Goal: Navigation & Orientation: Find specific page/section

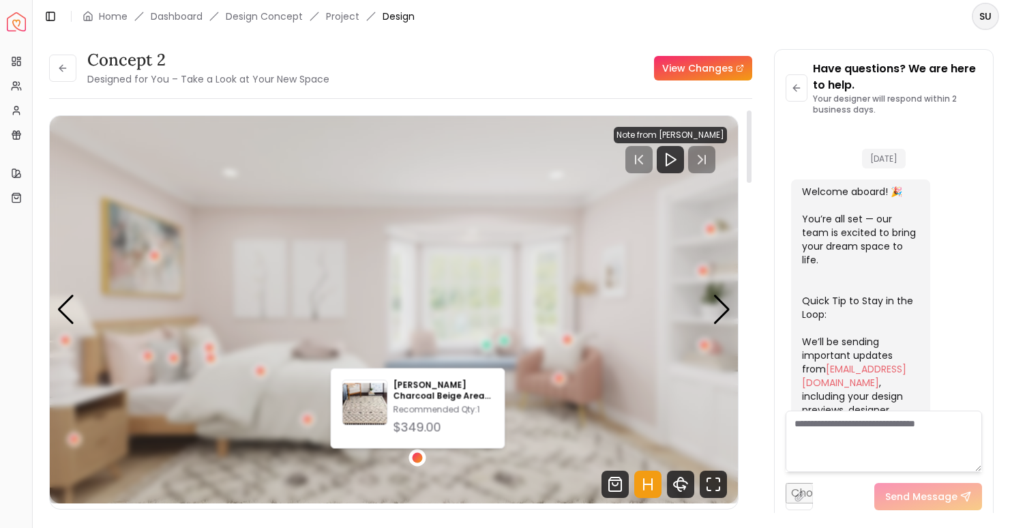
scroll to position [464, 0]
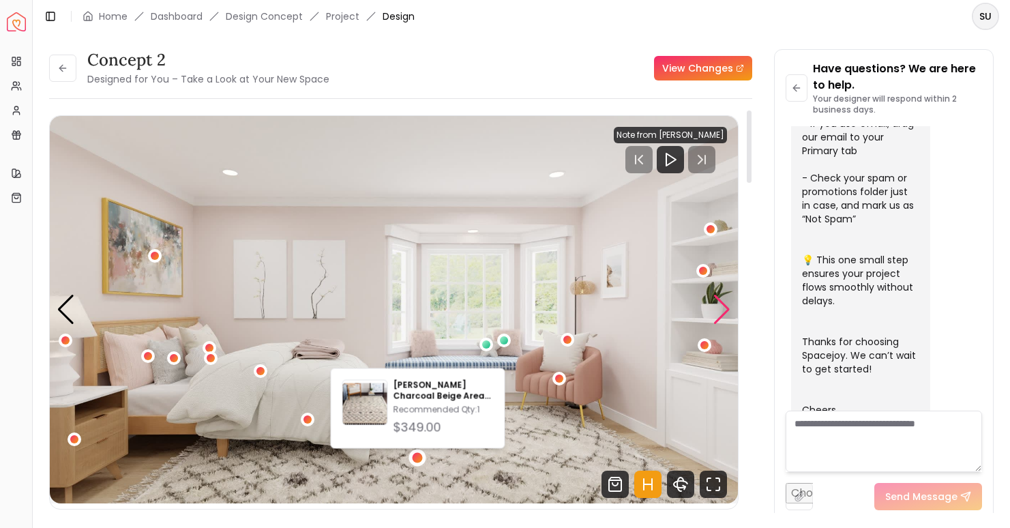
click at [720, 319] on div "Next slide" at bounding box center [722, 310] width 18 height 30
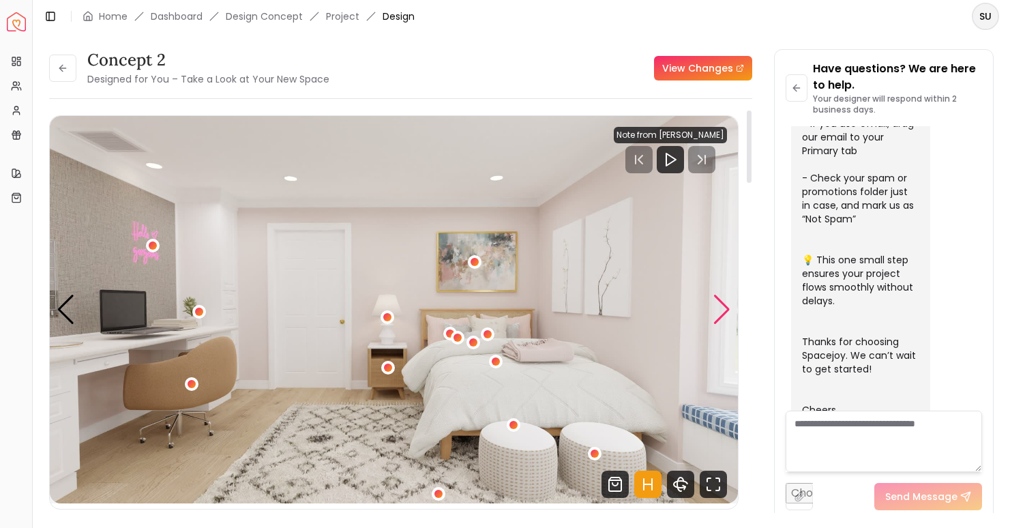
click at [720, 319] on div "Next slide" at bounding box center [722, 310] width 18 height 30
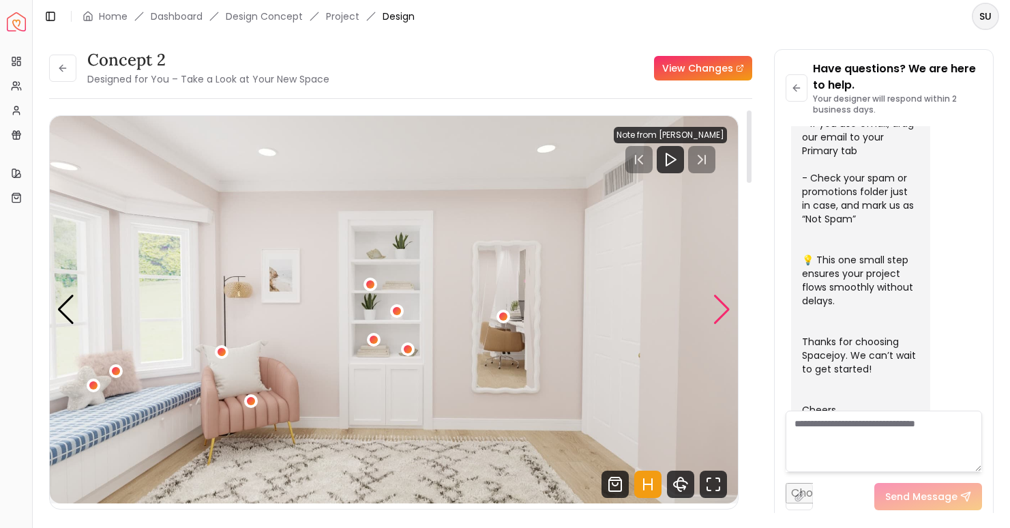
click at [720, 319] on div "Next slide" at bounding box center [722, 310] width 18 height 30
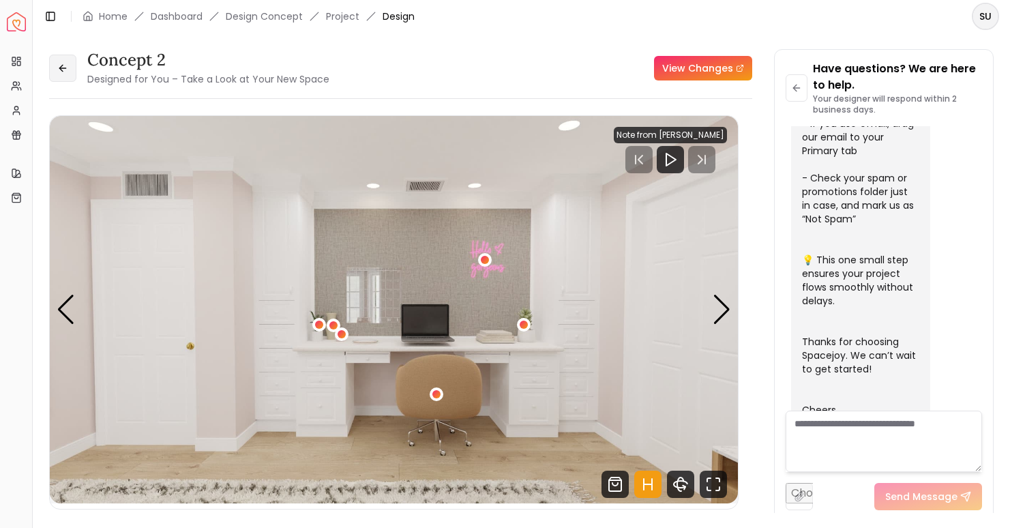
click at [65, 73] on icon at bounding box center [62, 68] width 11 height 11
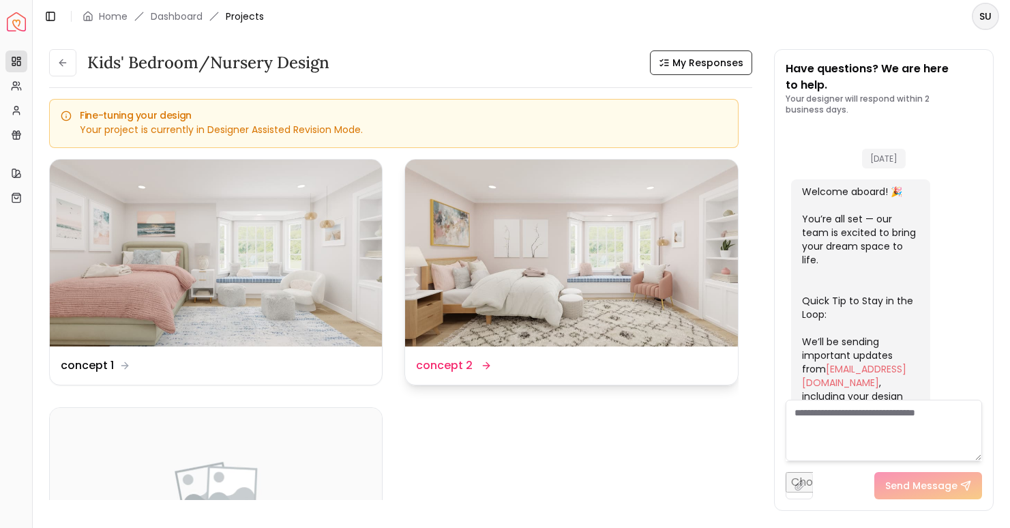
scroll to position [531, 0]
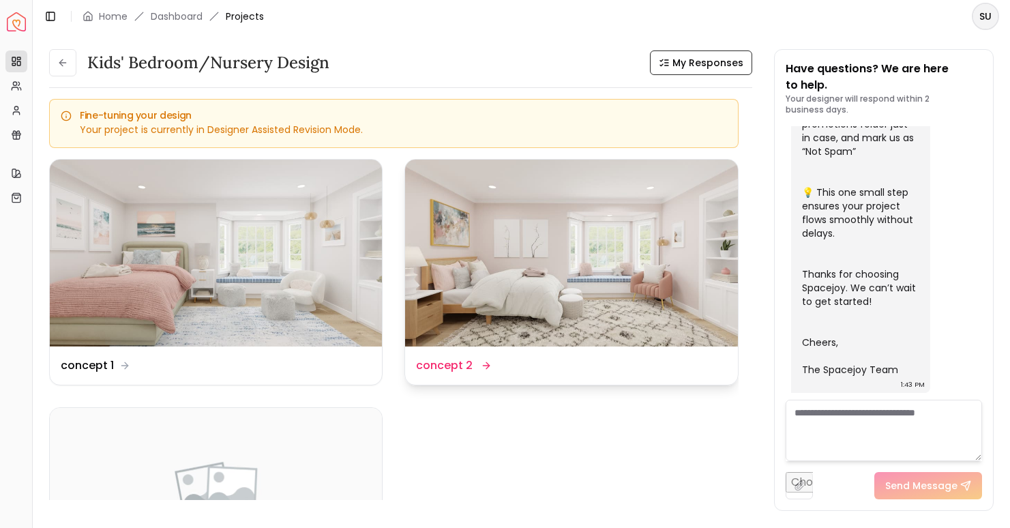
click at [676, 286] on img at bounding box center [571, 253] width 332 height 187
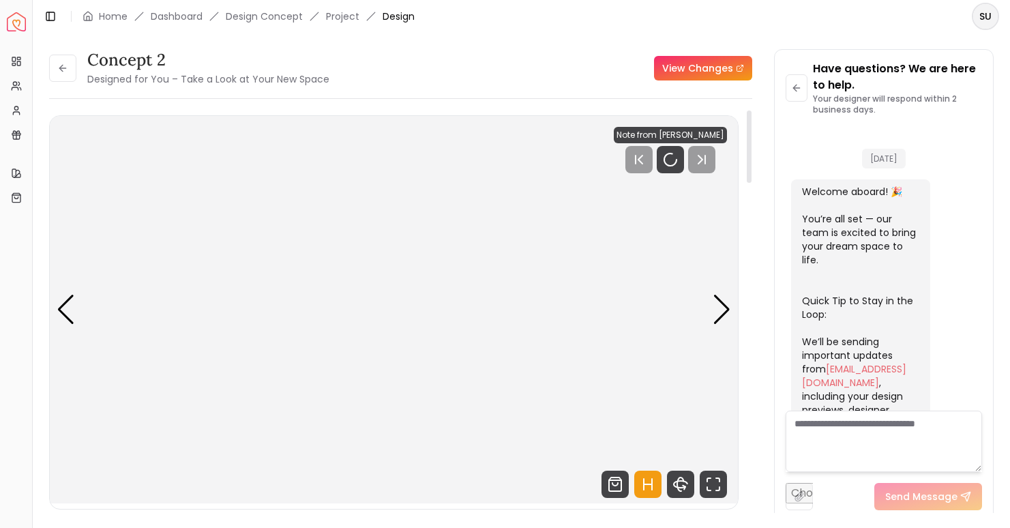
scroll to position [521, 0]
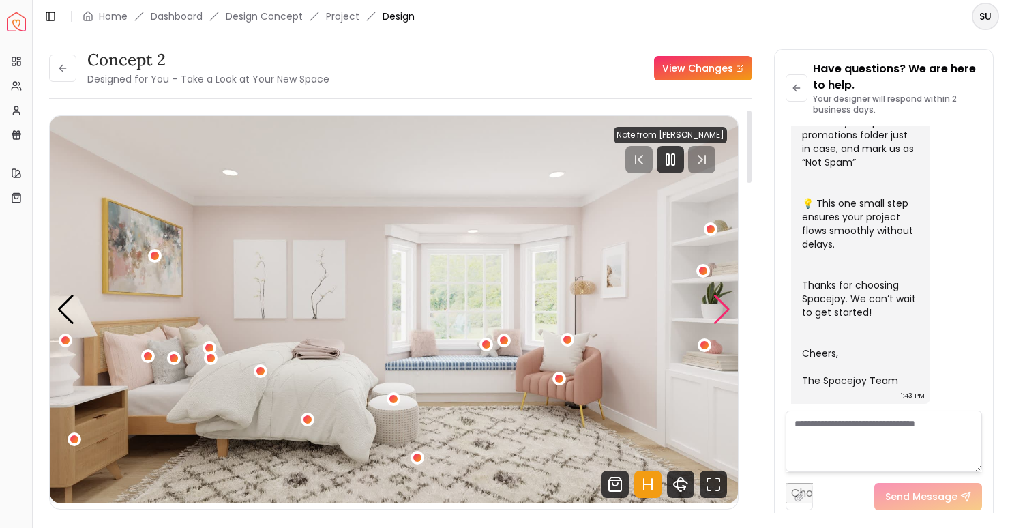
click at [727, 310] on div "Next slide" at bounding box center [722, 310] width 18 height 30
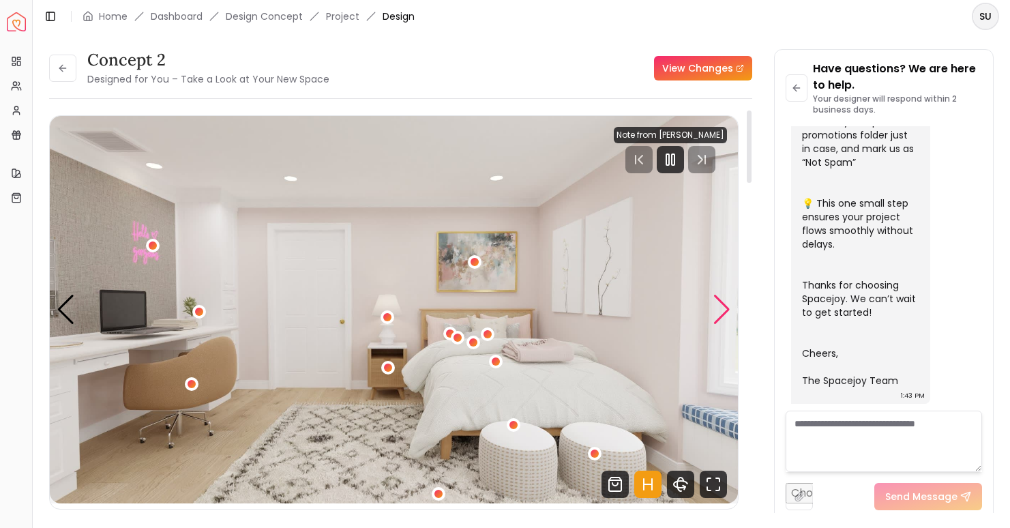
click at [727, 310] on div "Next slide" at bounding box center [722, 310] width 18 height 30
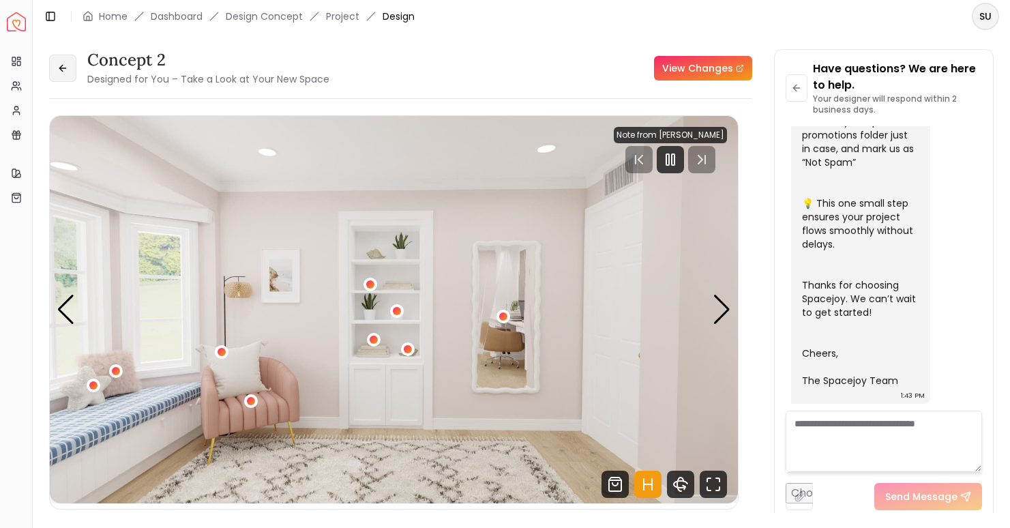
click at [65, 56] on button at bounding box center [62, 68] width 27 height 27
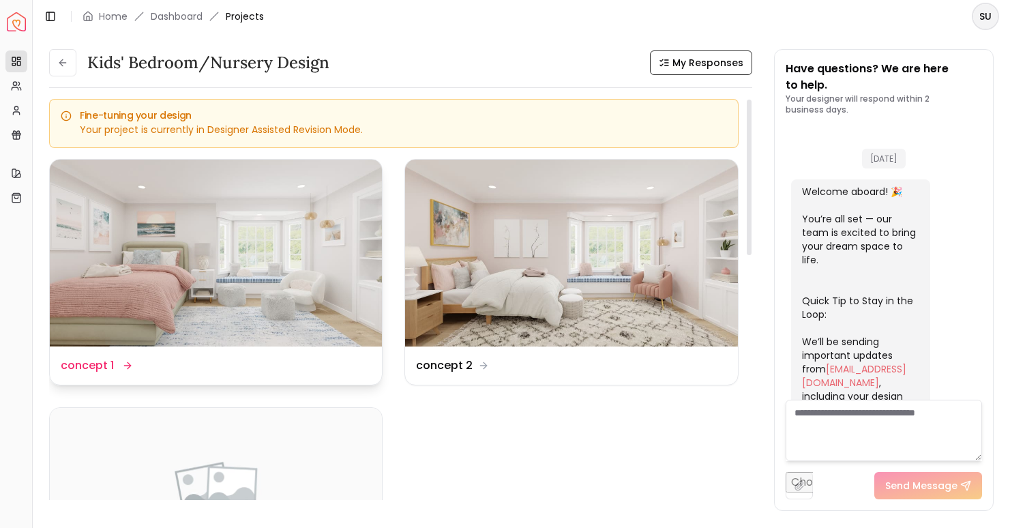
scroll to position [531, 0]
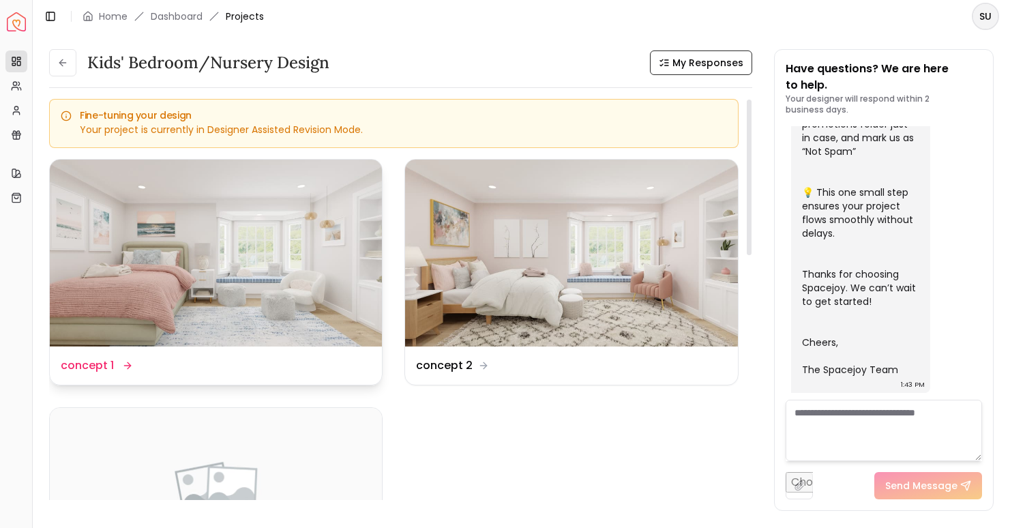
click at [211, 248] on img at bounding box center [216, 253] width 332 height 187
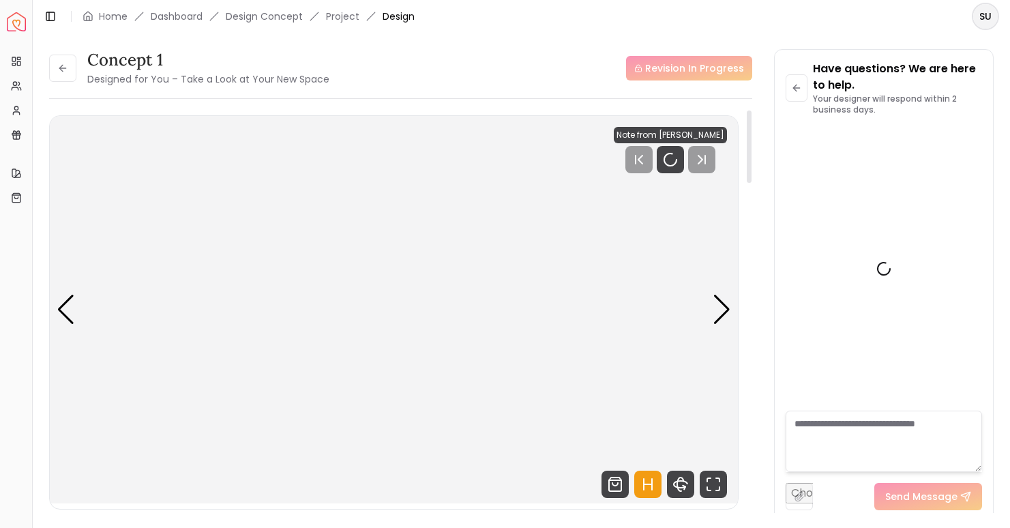
scroll to position [521, 0]
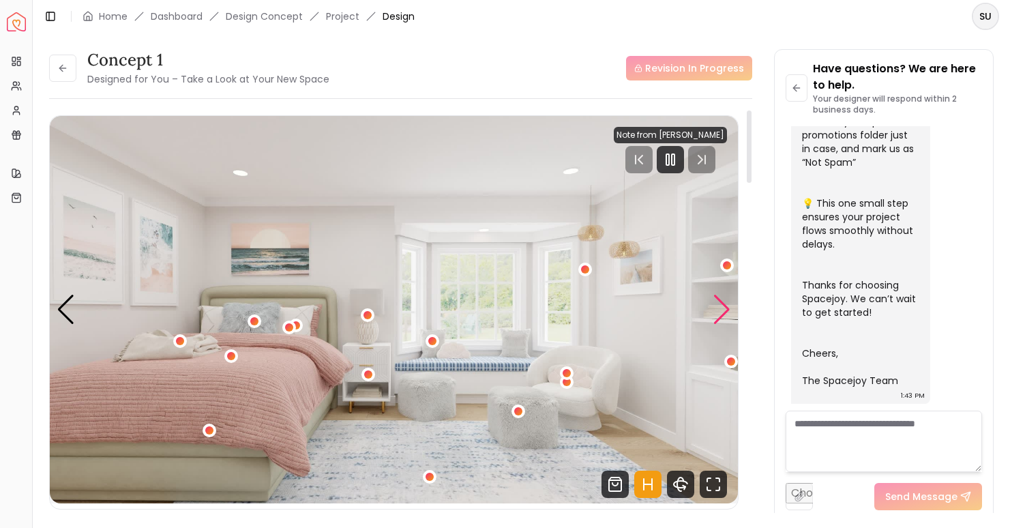
click at [729, 307] on div "Next slide" at bounding box center [722, 310] width 18 height 30
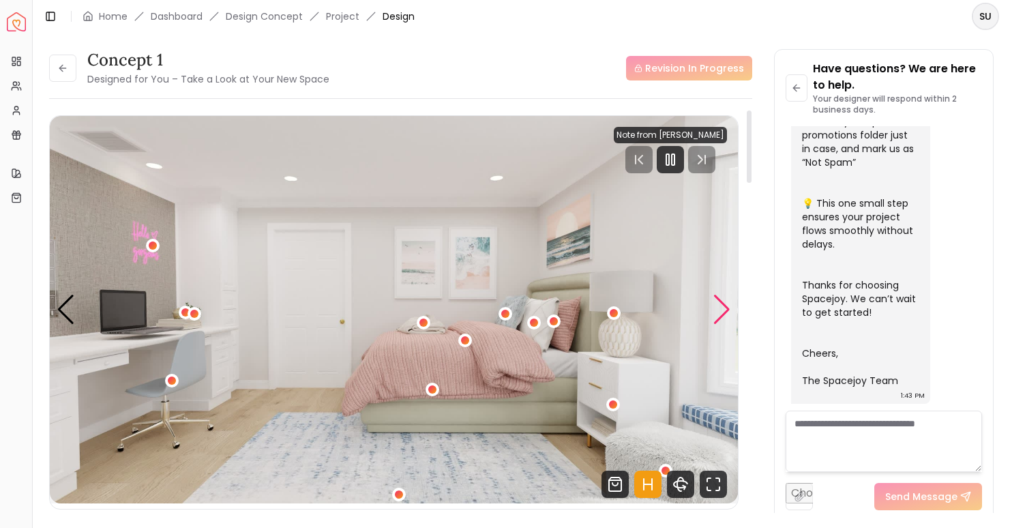
click at [729, 308] on div "Next slide" at bounding box center [722, 310] width 18 height 30
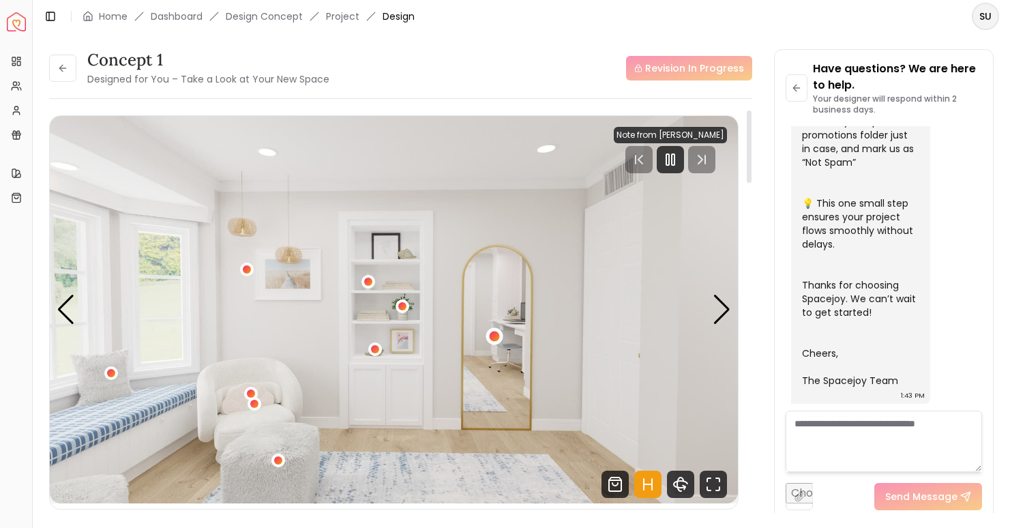
click at [492, 340] on div "3 / 5" at bounding box center [494, 337] width 10 height 10
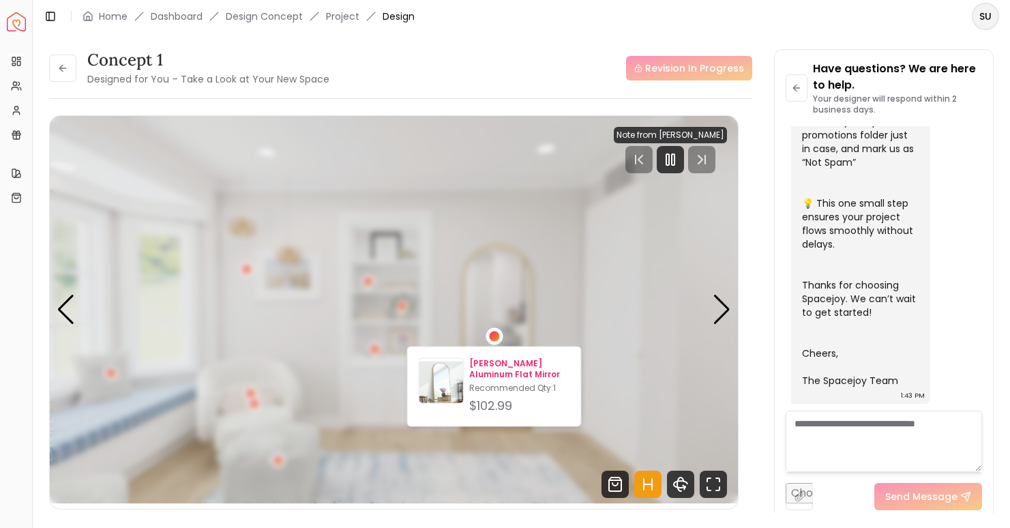
click at [500, 368] on p "[PERSON_NAME] Aluminum Flat Mirror" at bounding box center [519, 369] width 100 height 22
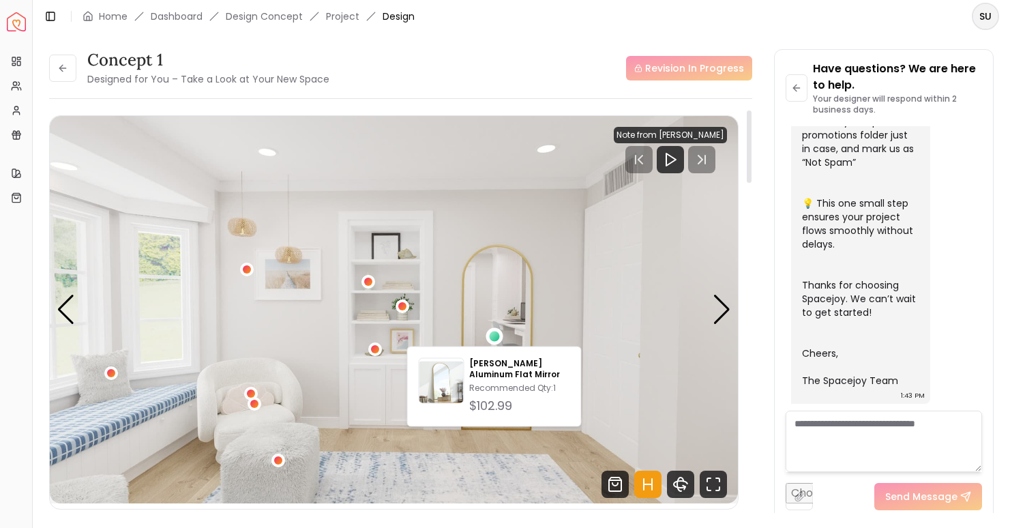
click at [464, 96] on div "concept 1 Designed for You – Take a Look at Your New Space Revision In Progress…" at bounding box center [400, 285] width 703 height 473
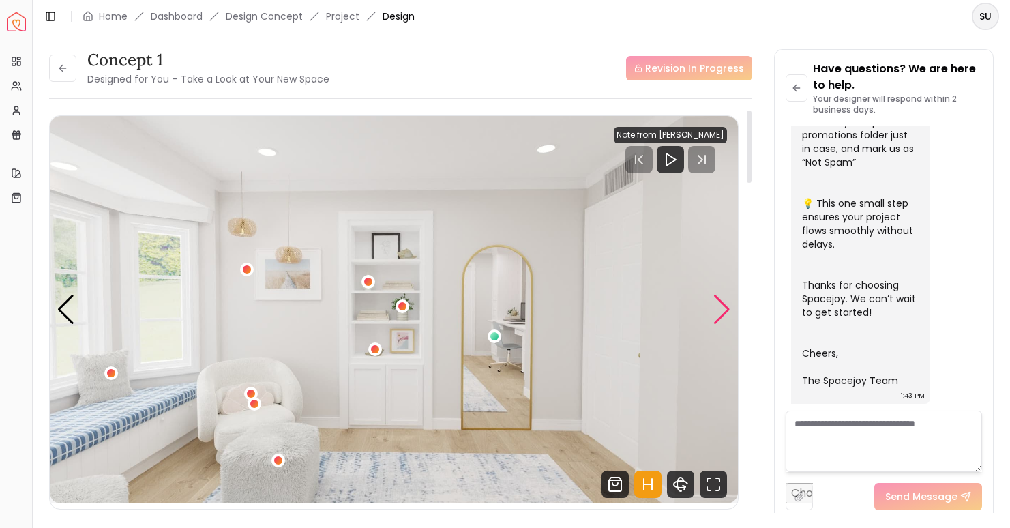
click at [727, 320] on div "Next slide" at bounding box center [722, 310] width 18 height 30
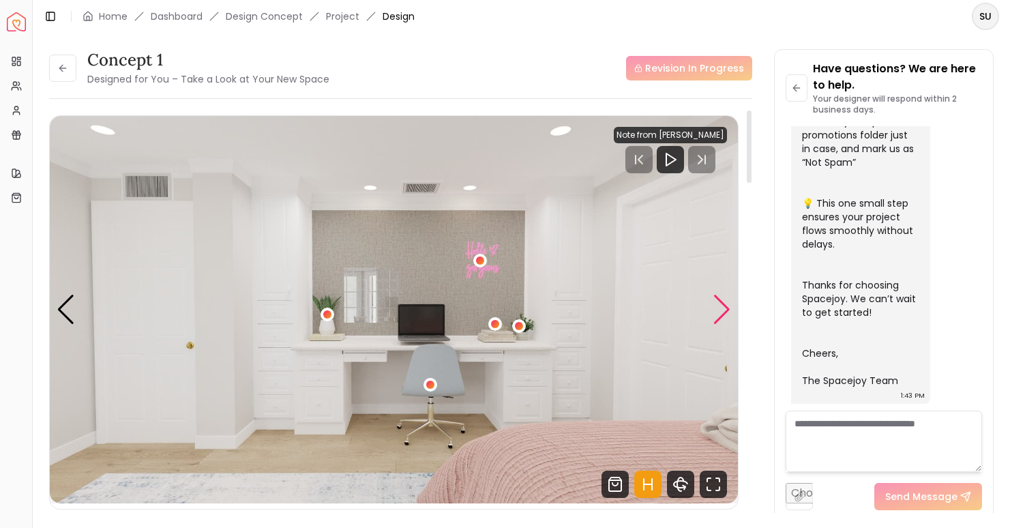
click at [727, 320] on div "Next slide" at bounding box center [722, 310] width 18 height 30
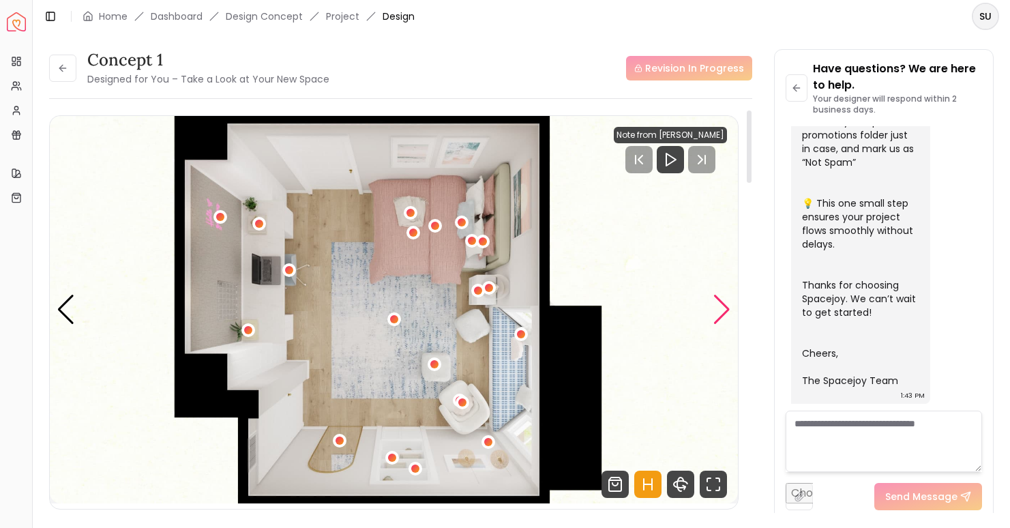
click at [727, 320] on div "Next slide" at bounding box center [722, 310] width 18 height 30
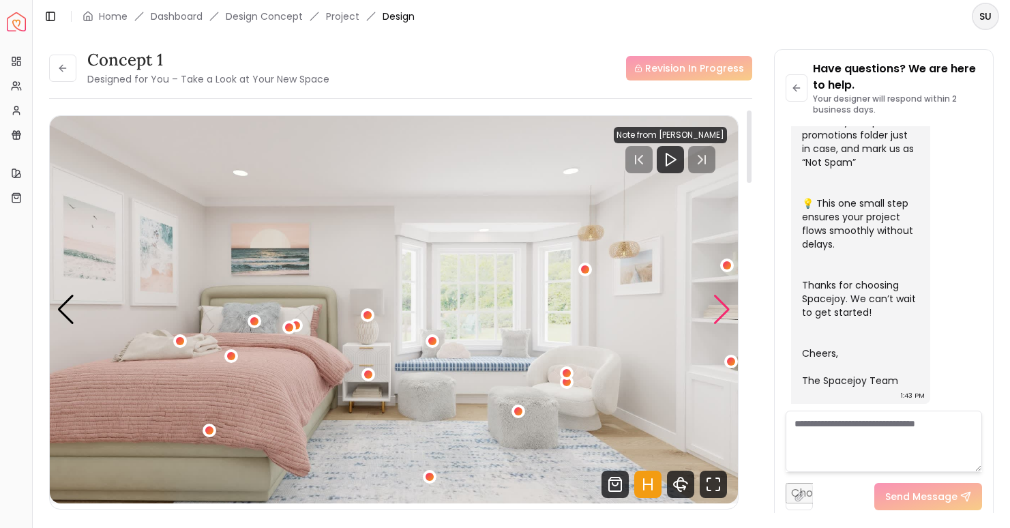
click at [727, 320] on div "Next slide" at bounding box center [722, 310] width 18 height 30
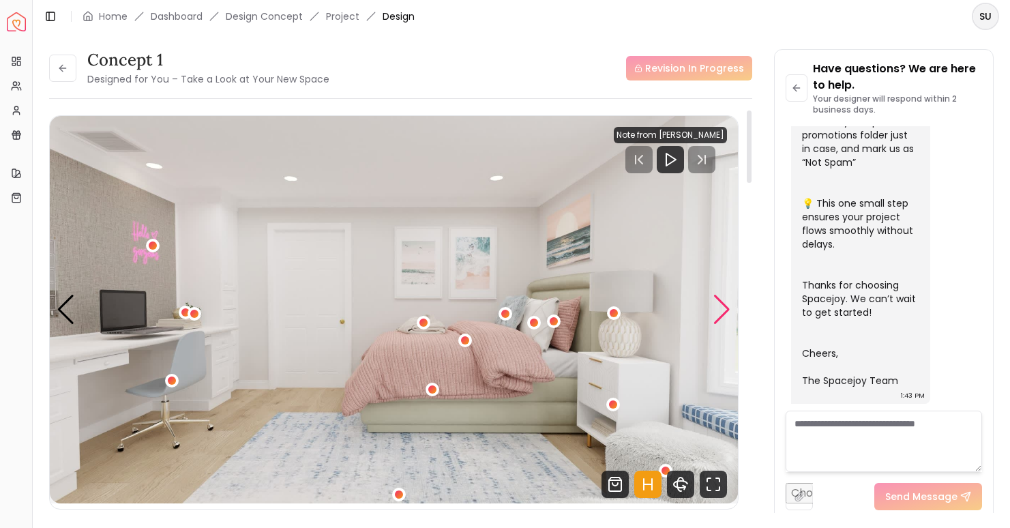
click at [727, 320] on div "Next slide" at bounding box center [722, 310] width 18 height 30
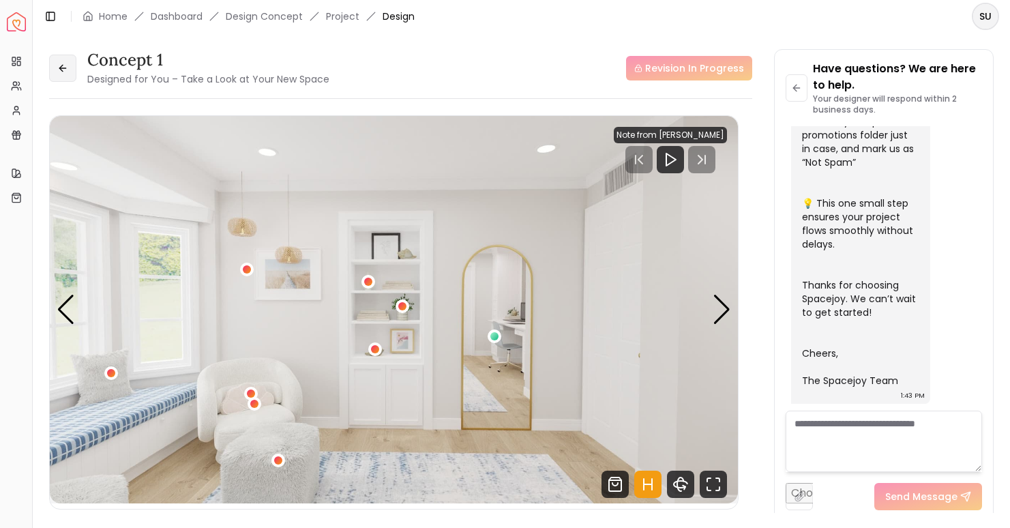
click at [72, 72] on button at bounding box center [62, 68] width 27 height 27
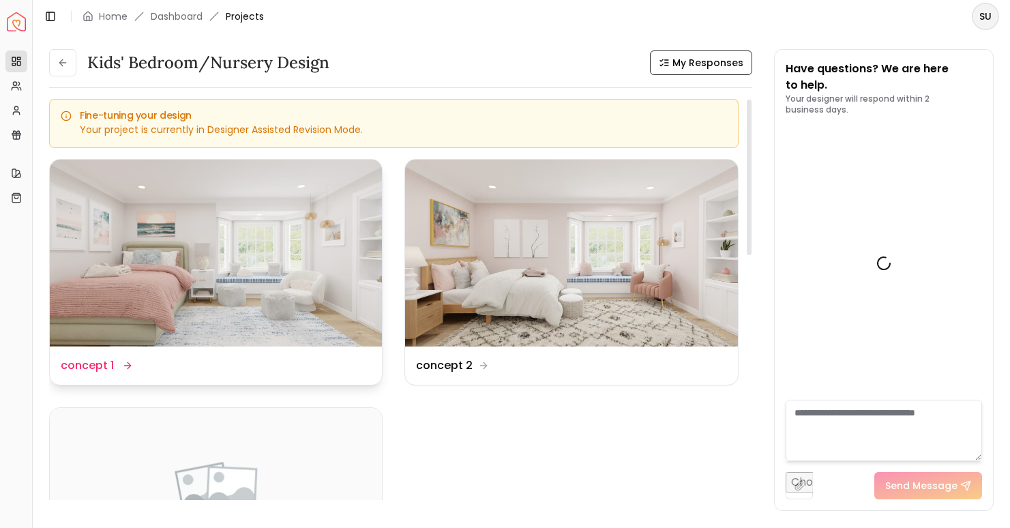
click at [289, 255] on img at bounding box center [216, 253] width 332 height 187
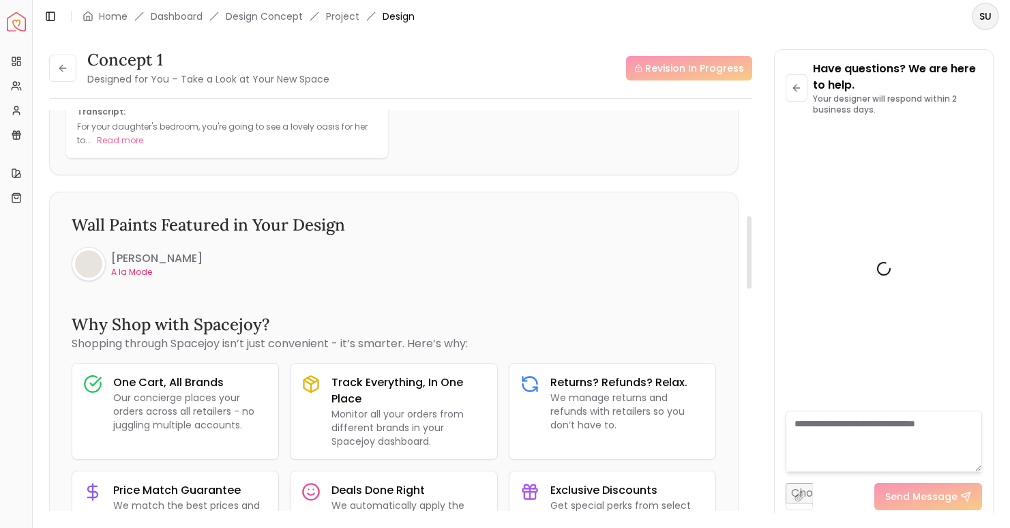
scroll to position [521, 0]
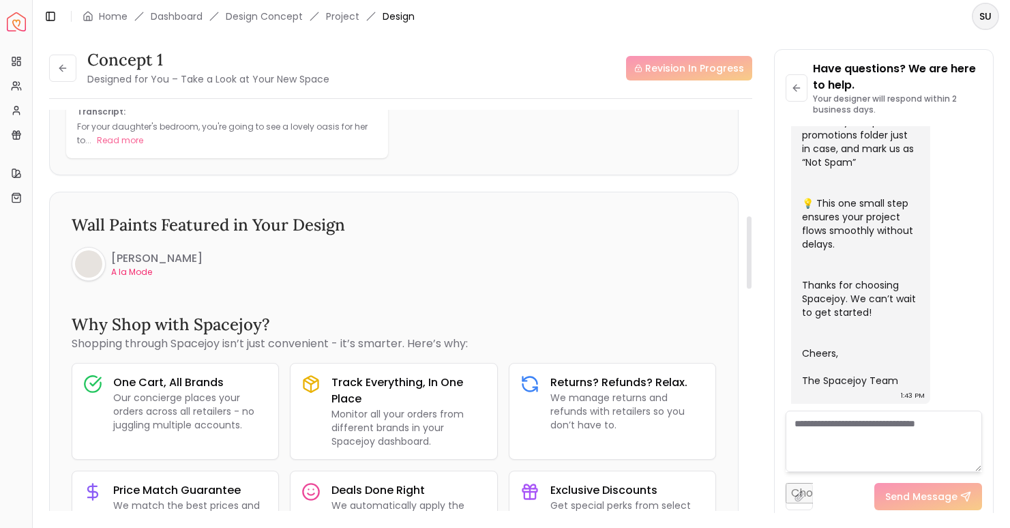
click at [132, 272] on p "A la Mode" at bounding box center [156, 272] width 91 height 11
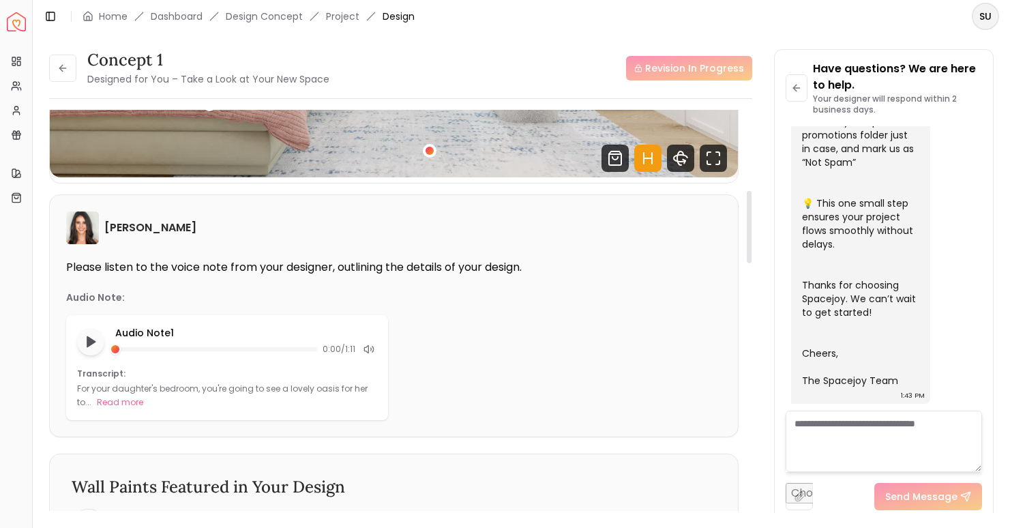
scroll to position [50, 0]
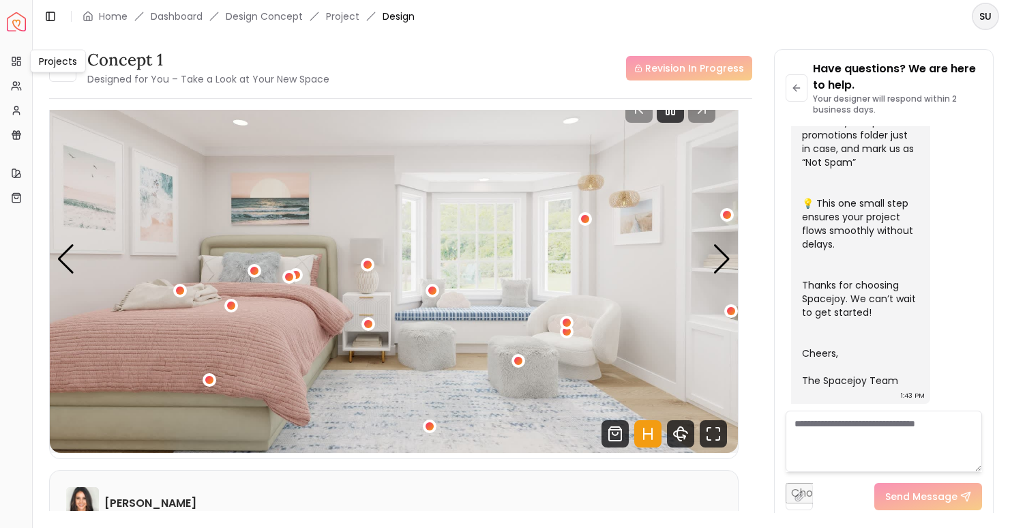
click at [57, 67] on div "Projects Projects" at bounding box center [58, 61] width 56 height 23
click at [61, 77] on button at bounding box center [62, 68] width 27 height 27
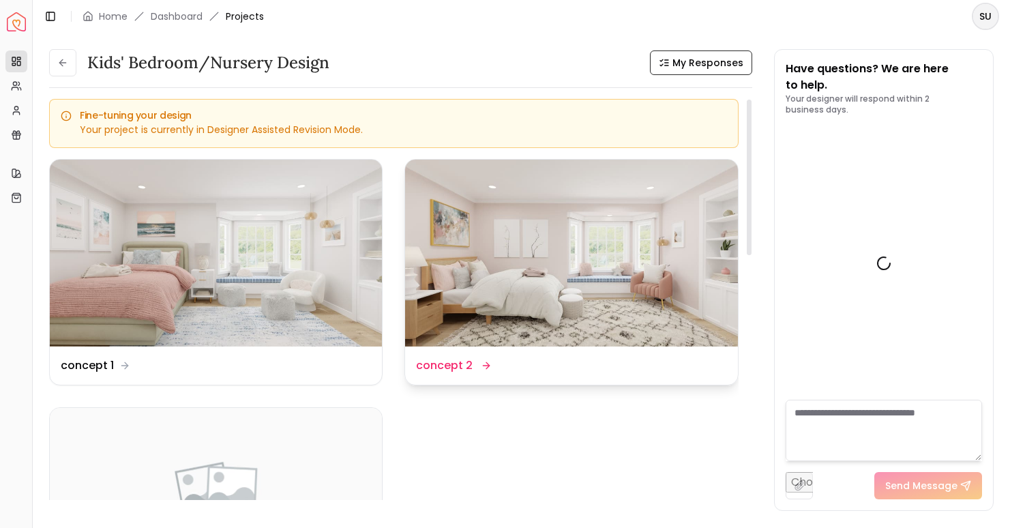
scroll to position [531, 0]
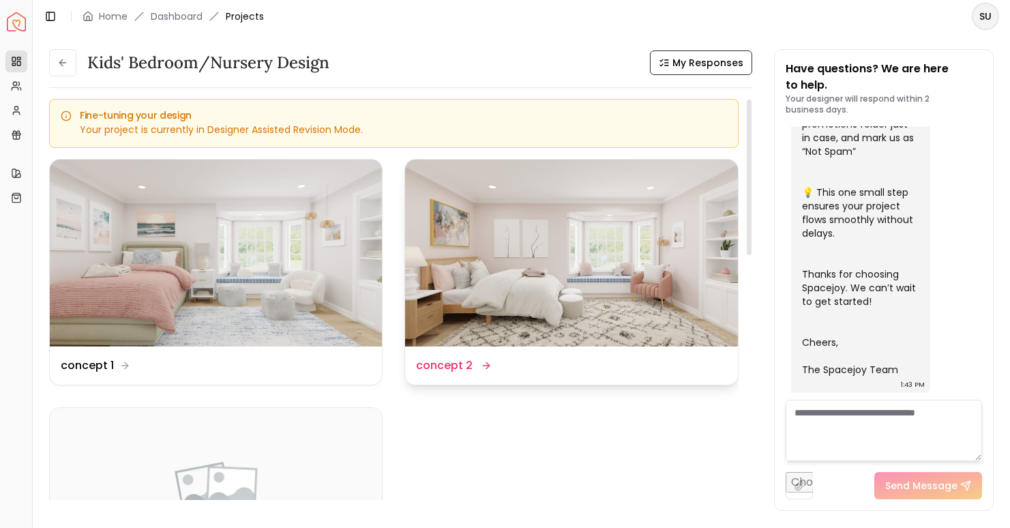
click at [576, 253] on img at bounding box center [571, 253] width 332 height 187
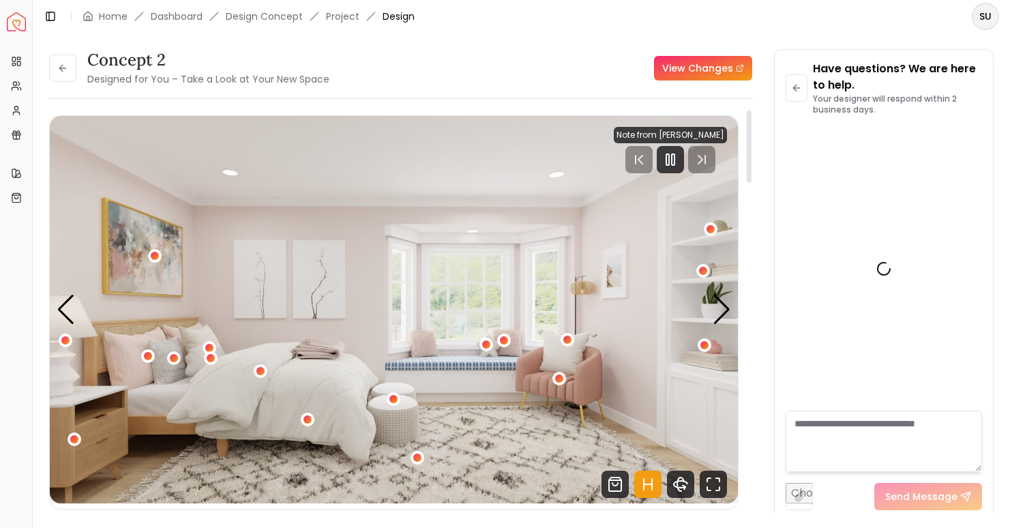
scroll to position [521, 0]
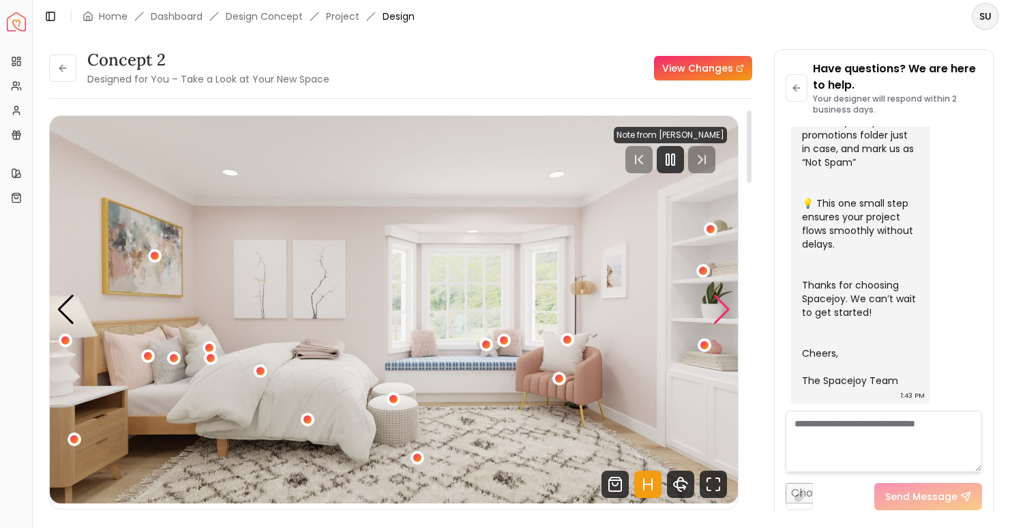
click at [721, 312] on div "Next slide" at bounding box center [722, 310] width 18 height 30
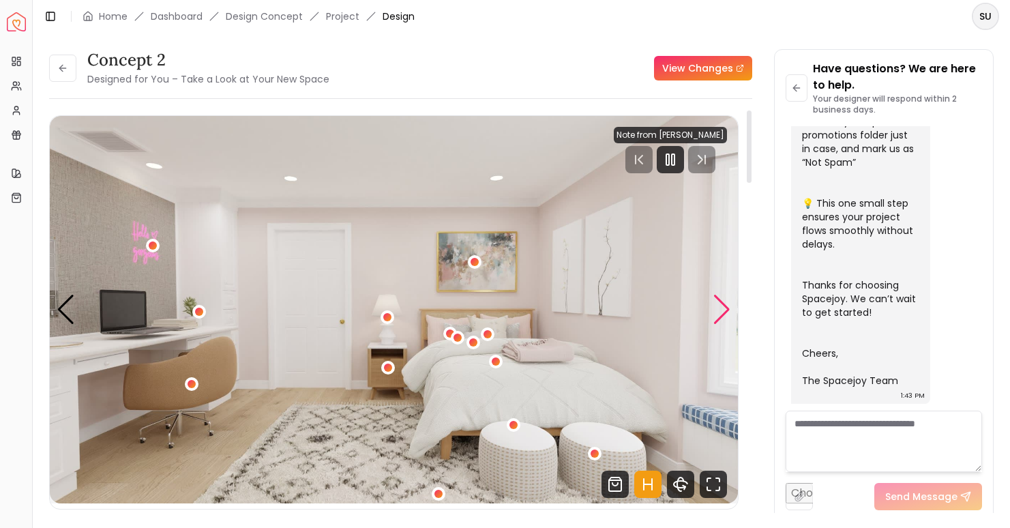
click at [726, 306] on div "Next slide" at bounding box center [722, 310] width 18 height 30
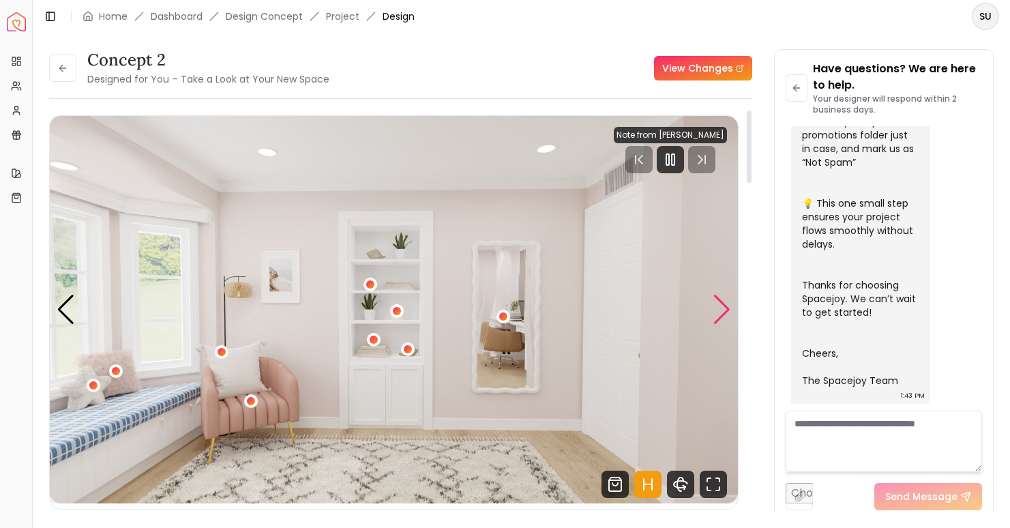
click at [726, 306] on div "Next slide" at bounding box center [722, 310] width 18 height 30
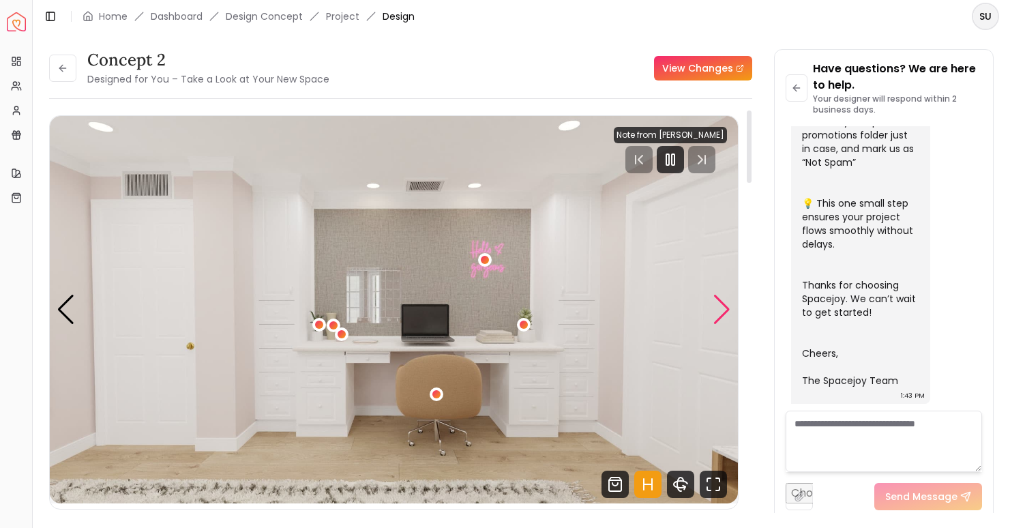
click at [726, 306] on div "Next slide" at bounding box center [722, 310] width 18 height 30
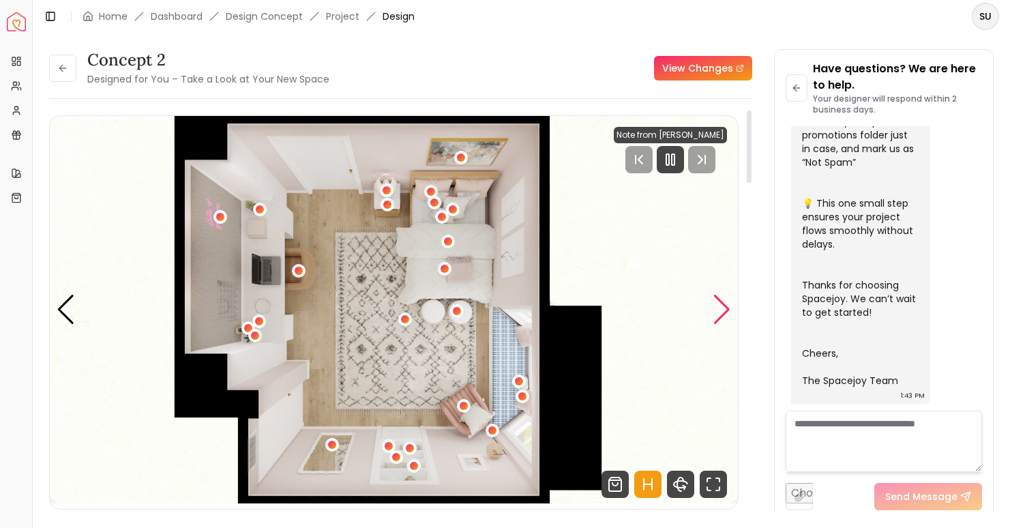
click at [726, 306] on div "Next slide" at bounding box center [722, 310] width 18 height 30
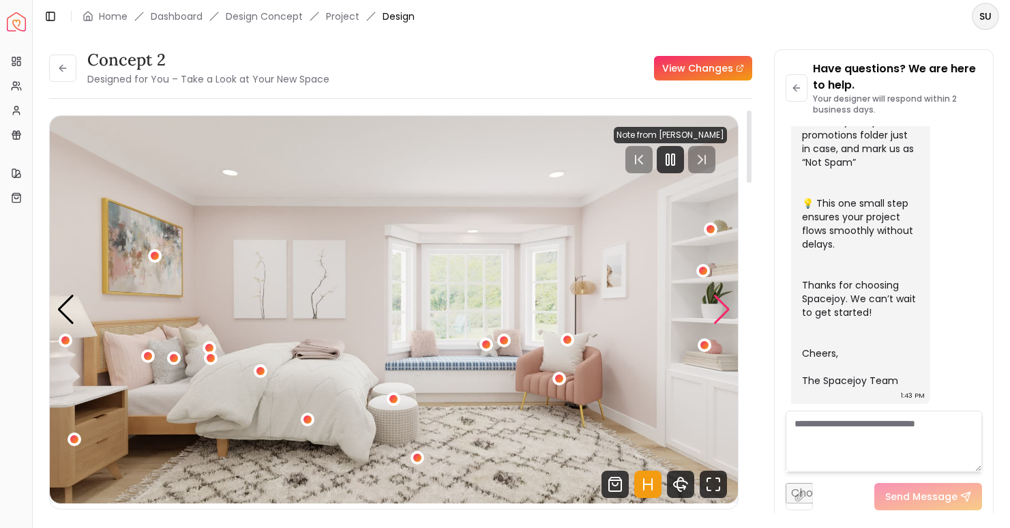
click at [726, 306] on div "Next slide" at bounding box center [722, 310] width 18 height 30
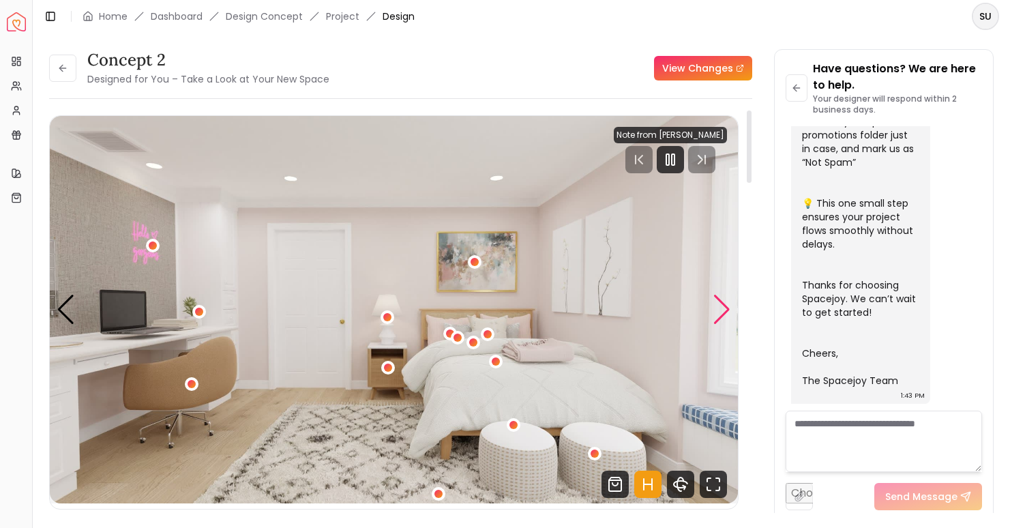
click at [726, 306] on div "Next slide" at bounding box center [722, 310] width 18 height 30
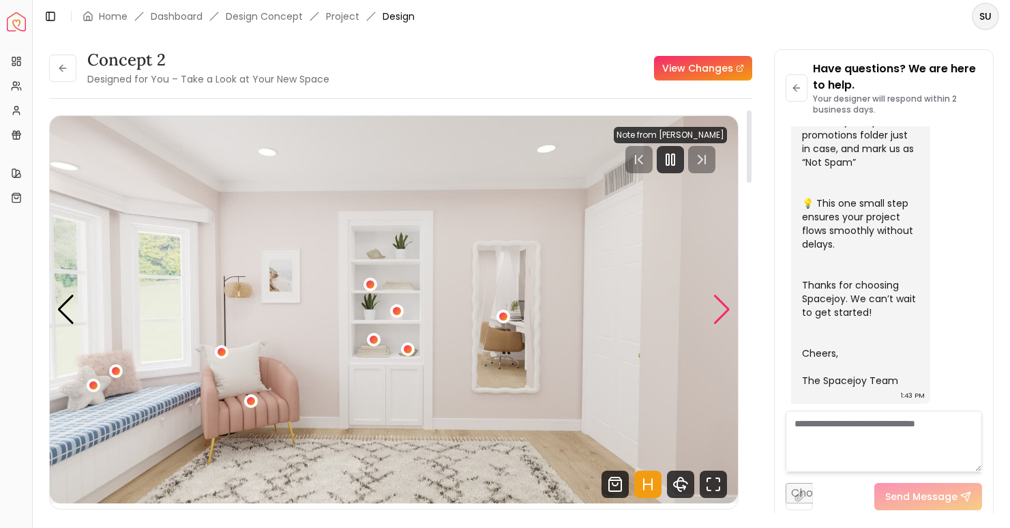
click at [726, 306] on div "Next slide" at bounding box center [722, 310] width 18 height 30
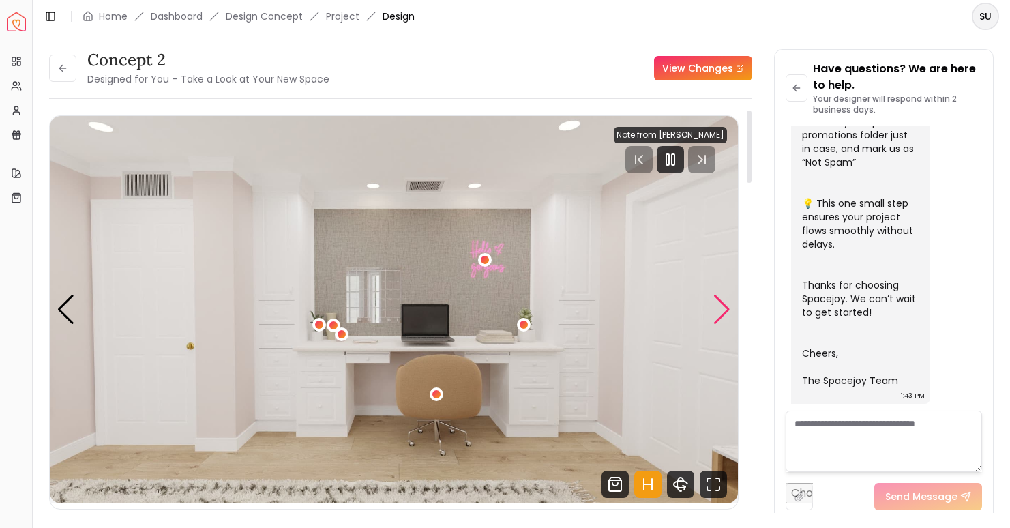
click at [726, 306] on div "Next slide" at bounding box center [722, 310] width 18 height 30
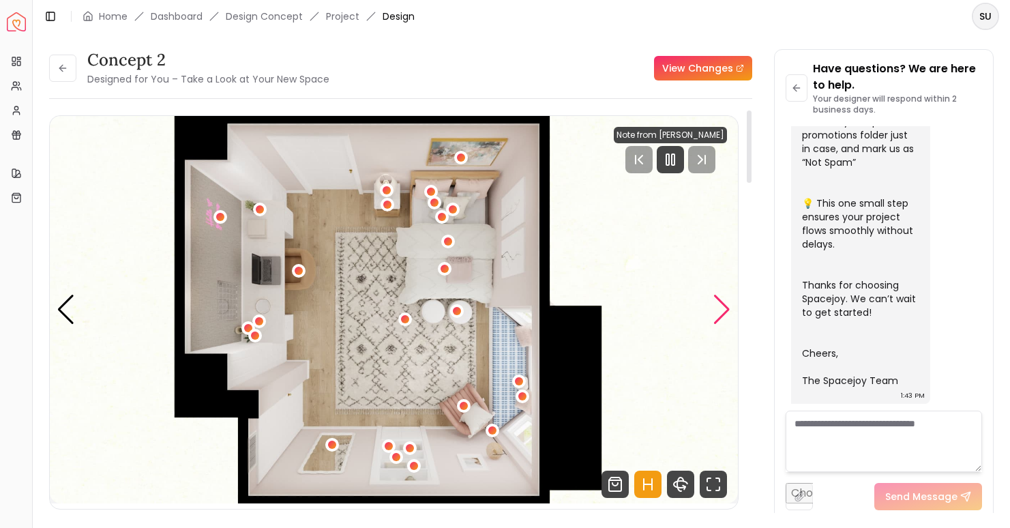
click at [726, 306] on div "Next slide" at bounding box center [722, 310] width 18 height 30
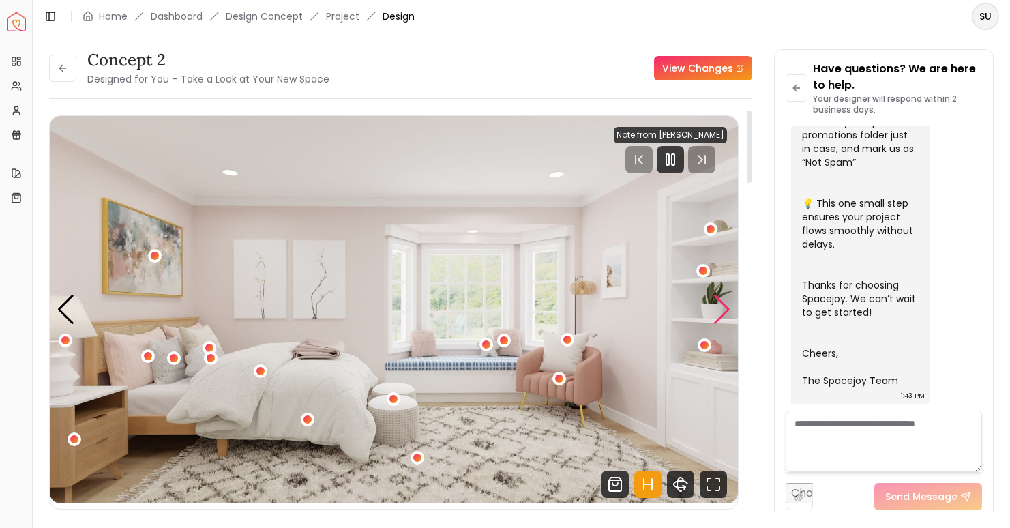
click at [726, 306] on div "Next slide" at bounding box center [722, 310] width 18 height 30
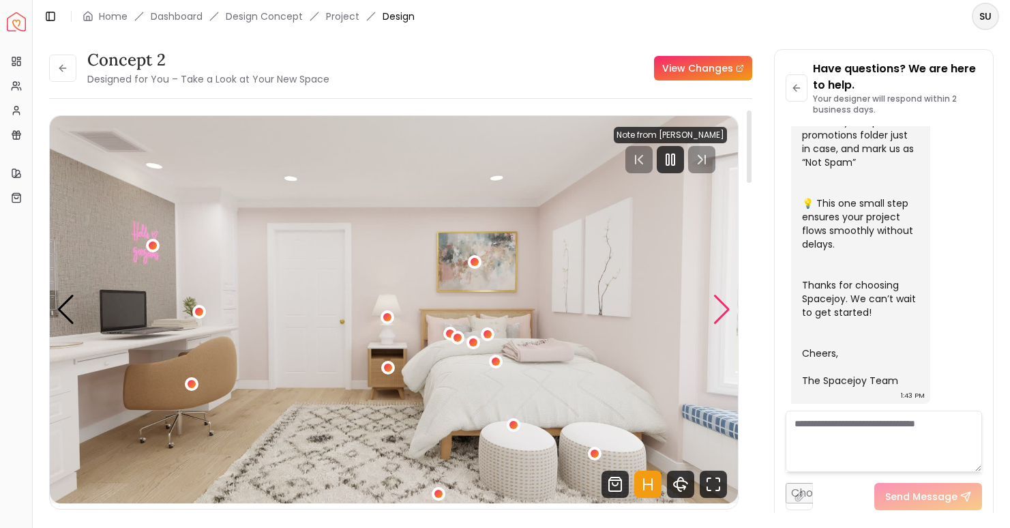
click at [726, 306] on div "Next slide" at bounding box center [722, 310] width 18 height 30
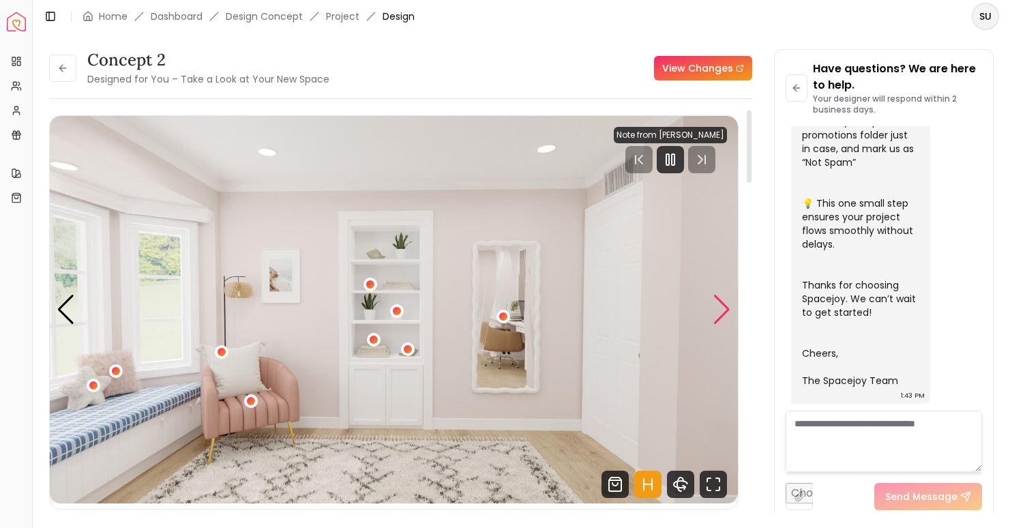
click at [727, 309] on div "Next slide" at bounding box center [722, 310] width 18 height 30
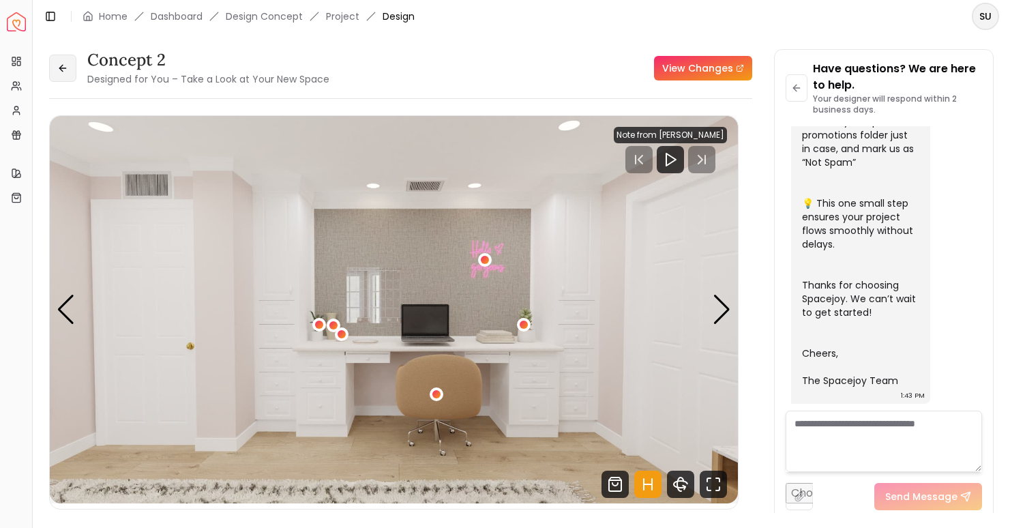
click at [76, 65] on button at bounding box center [62, 68] width 27 height 27
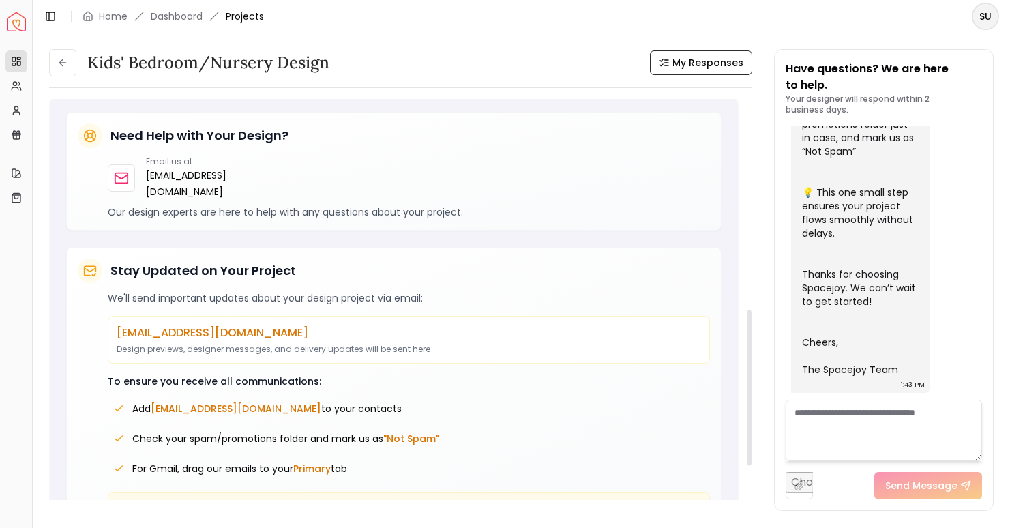
scroll to position [635, 0]
